Goal: Navigation & Orientation: Find specific page/section

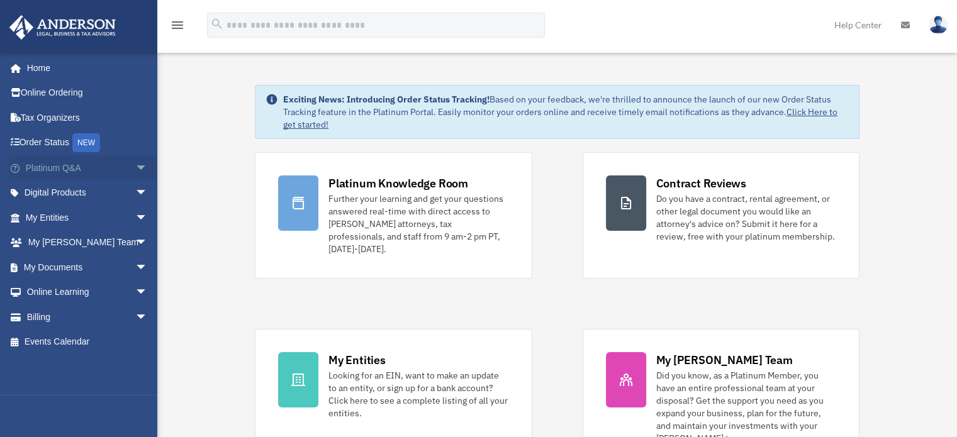
click at [141, 168] on span "arrow_drop_down" at bounding box center [147, 168] width 25 height 26
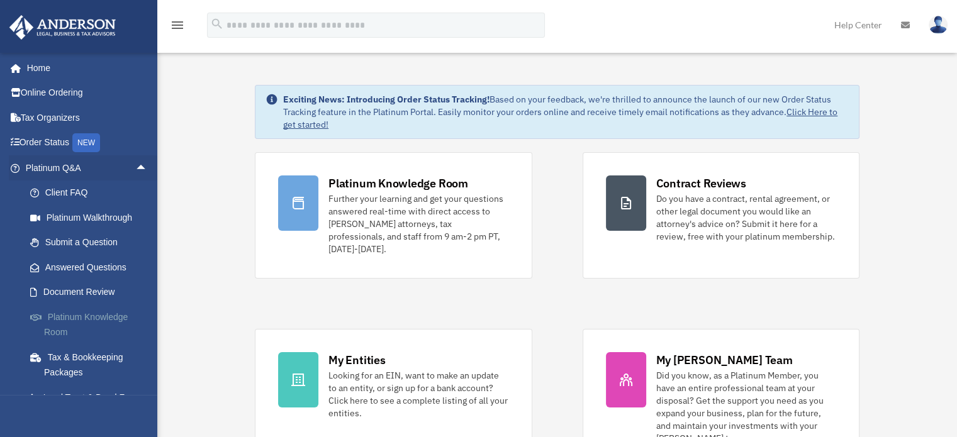
click at [113, 315] on link "Platinum Knowledge Room" at bounding box center [92, 325] width 149 height 40
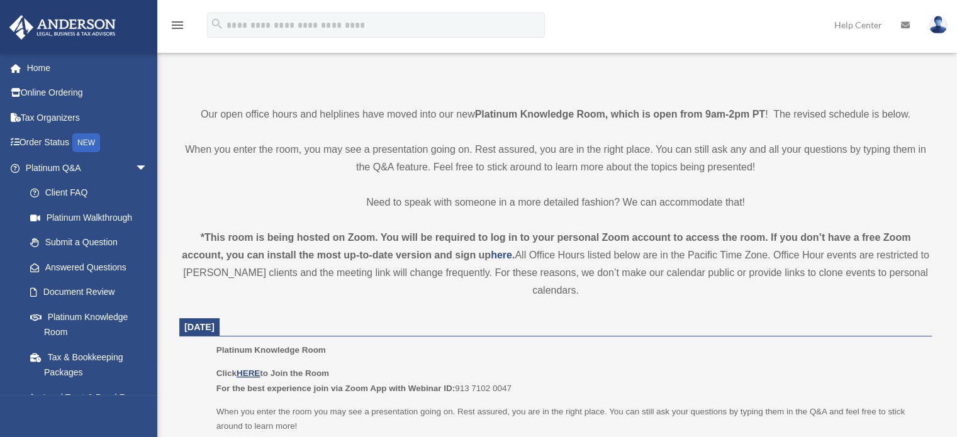
scroll to position [252, 0]
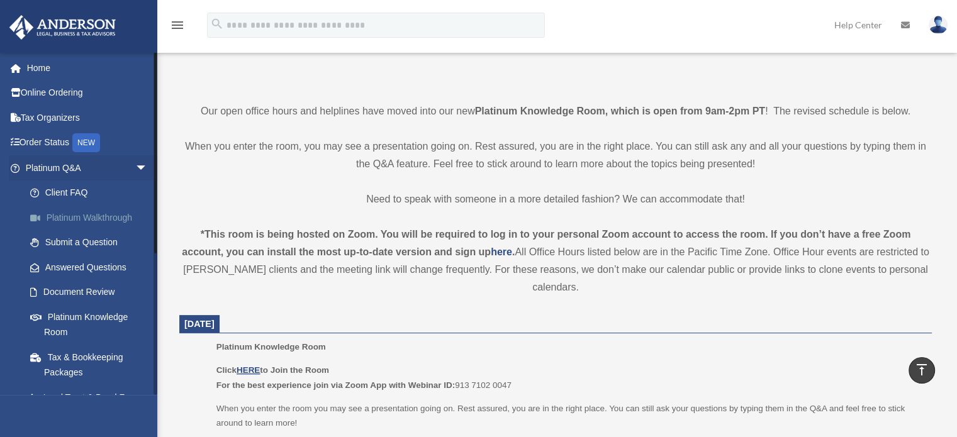
click at [83, 221] on link "Platinum Walkthrough" at bounding box center [92, 217] width 149 height 25
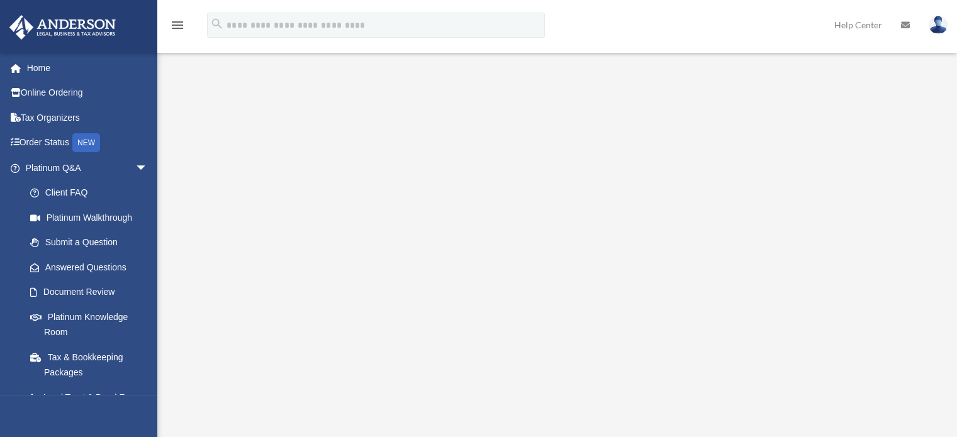
scroll to position [63, 0]
click at [137, 169] on span "arrow_drop_down" at bounding box center [147, 168] width 25 height 26
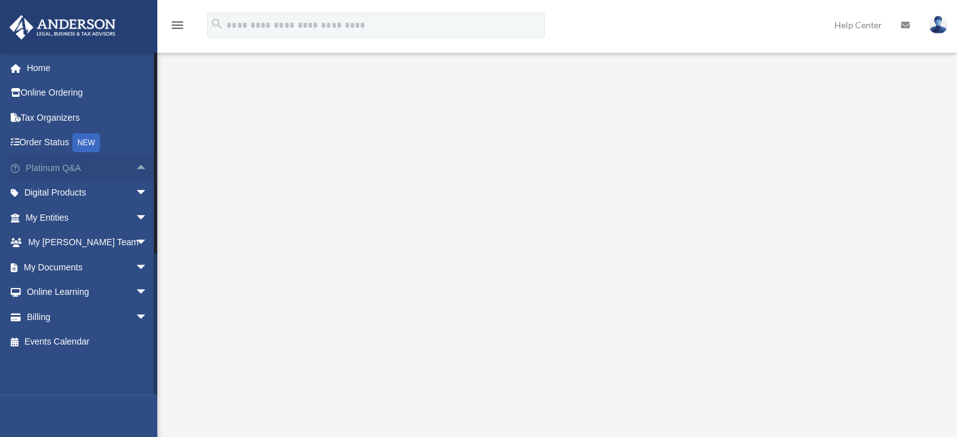
click at [137, 169] on span "arrow_drop_up" at bounding box center [147, 168] width 25 height 26
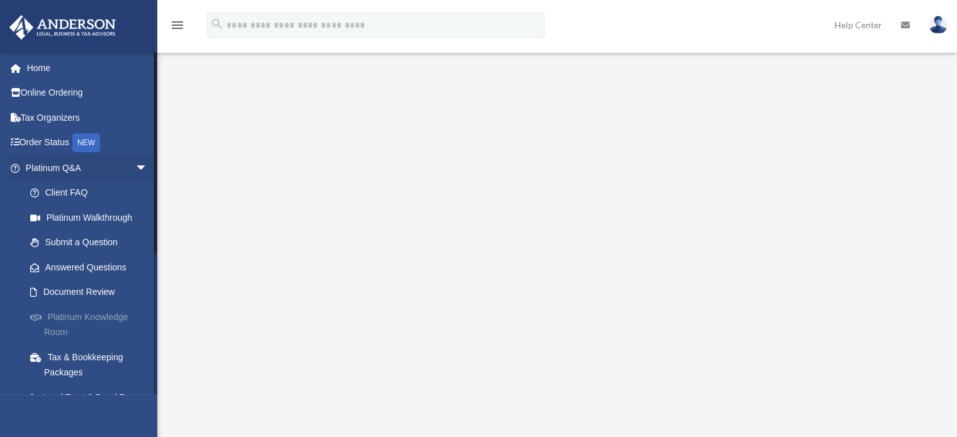
click at [91, 319] on link "Platinum Knowledge Room" at bounding box center [92, 325] width 149 height 40
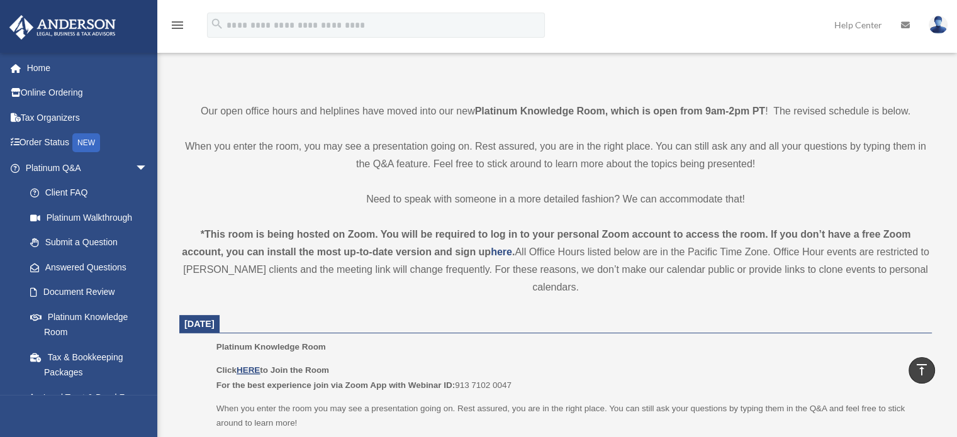
scroll to position [315, 0]
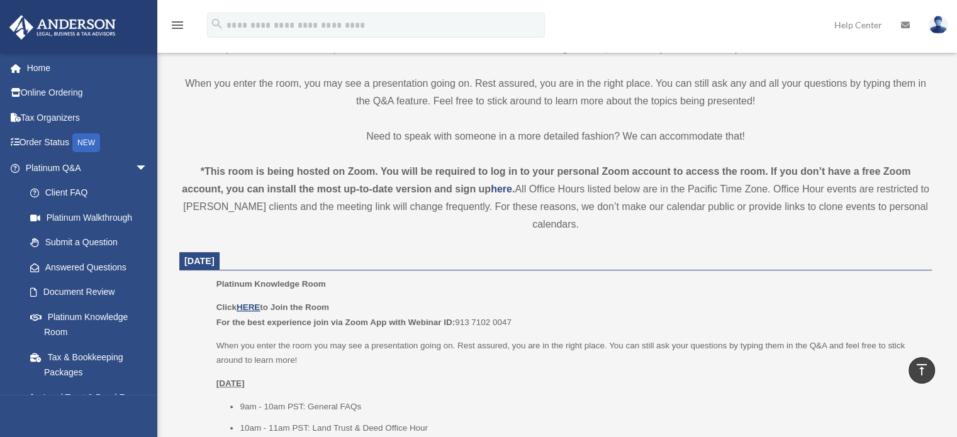
drag, startPoint x: 183, startPoint y: 262, endPoint x: 285, endPoint y: 259, distance: 102.0
click at [215, 311] on ul "Platinum Knowledge Room Click HERE to Join the Room For the best experience joi…" at bounding box center [555, 392] width 735 height 230
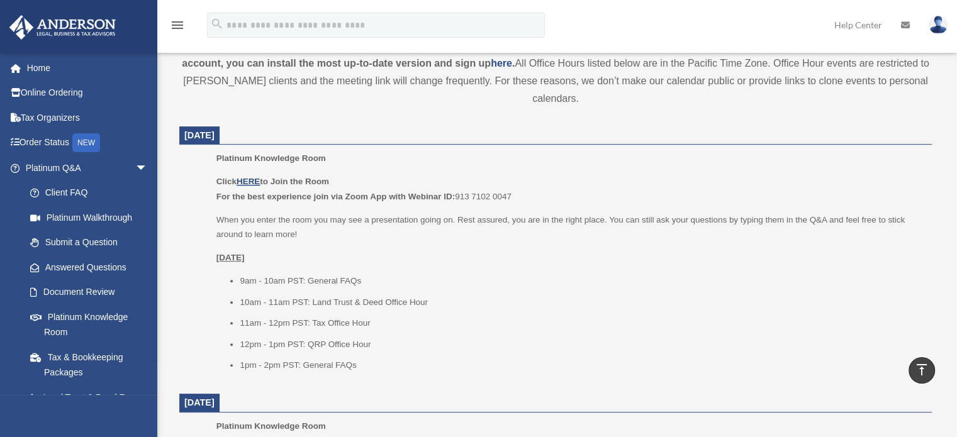
scroll to position [378, 0]
